Goal: Find specific page/section: Find specific page/section

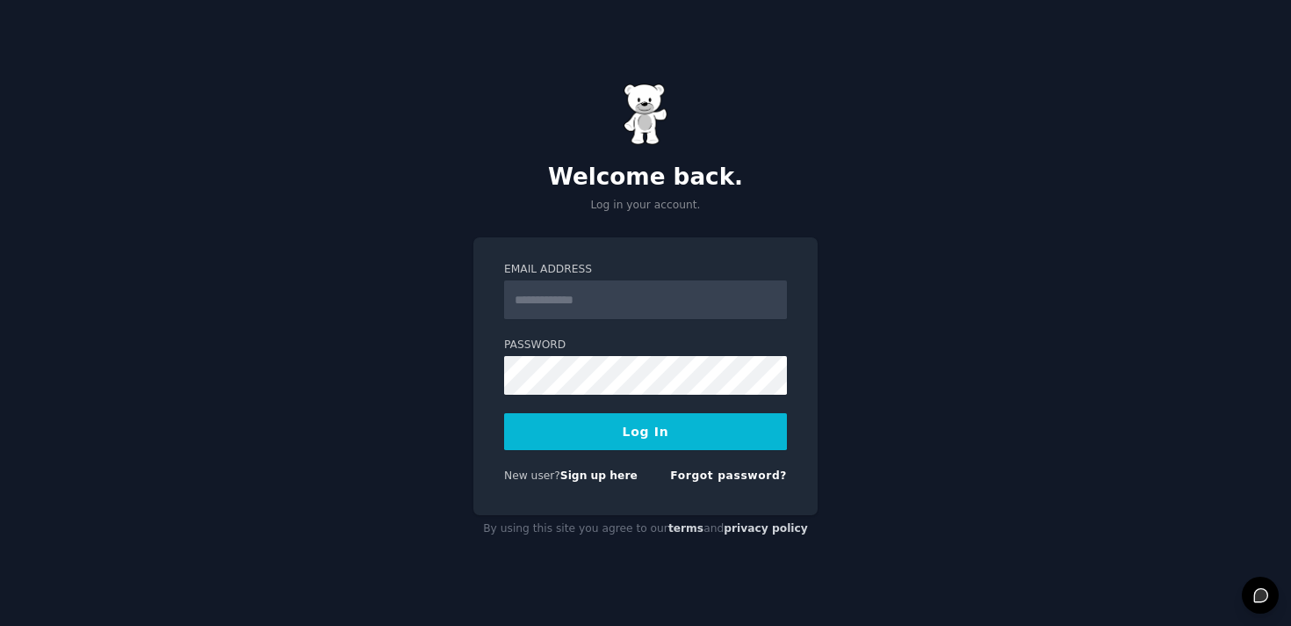
click at [547, 293] on input "Email Address" at bounding box center [645, 299] width 283 height 39
type input "**********"
click at [594, 440] on button "Log In" at bounding box center [645, 431] width 283 height 37
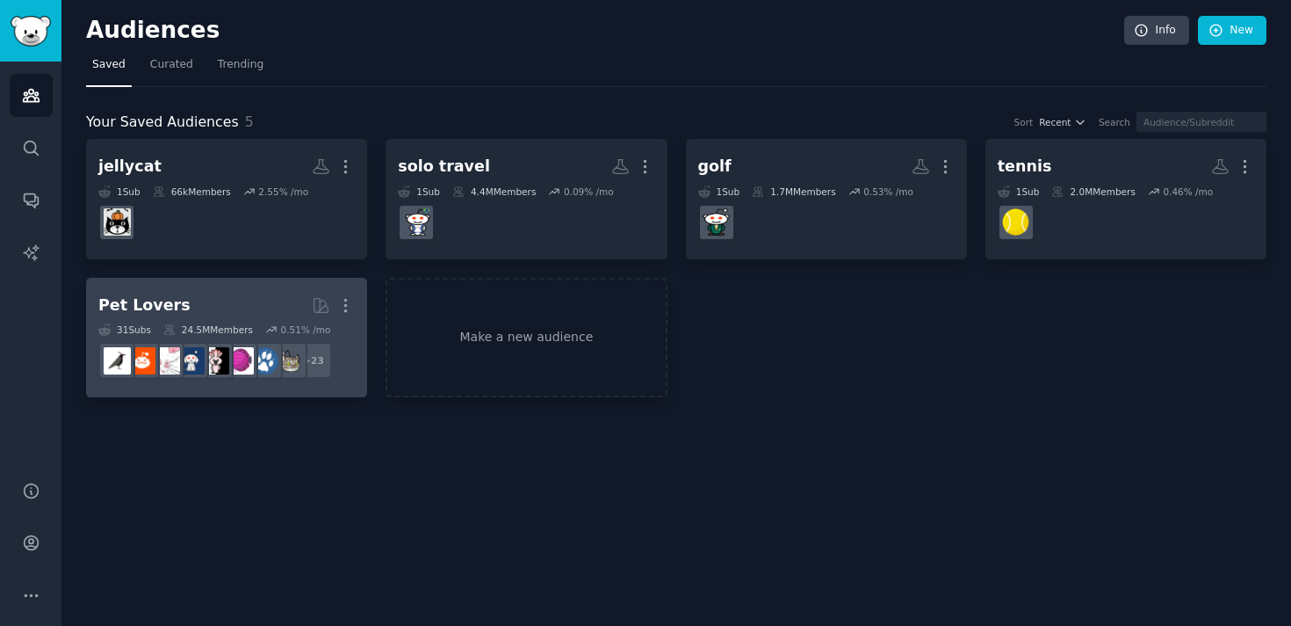
click at [152, 290] on h2 "Pet Lovers More" at bounding box center [226, 305] width 257 height 31
